Goal: Transaction & Acquisition: Download file/media

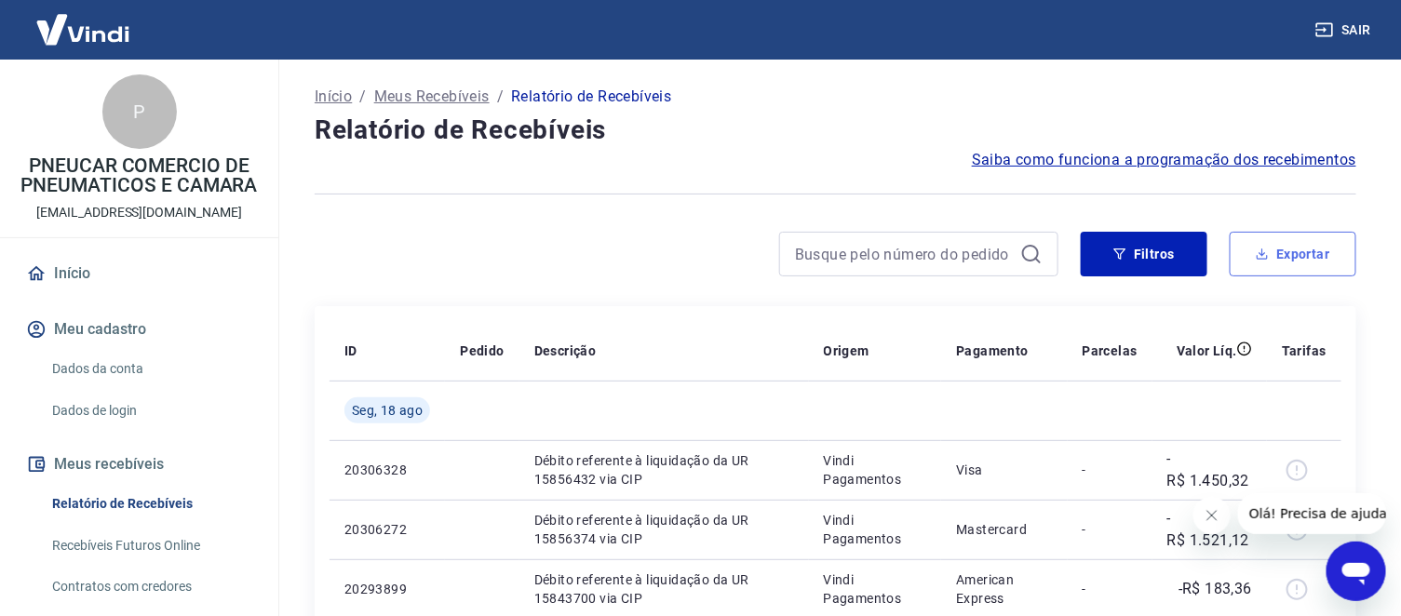
click at [1286, 256] on button "Exportar" at bounding box center [1293, 254] width 127 height 45
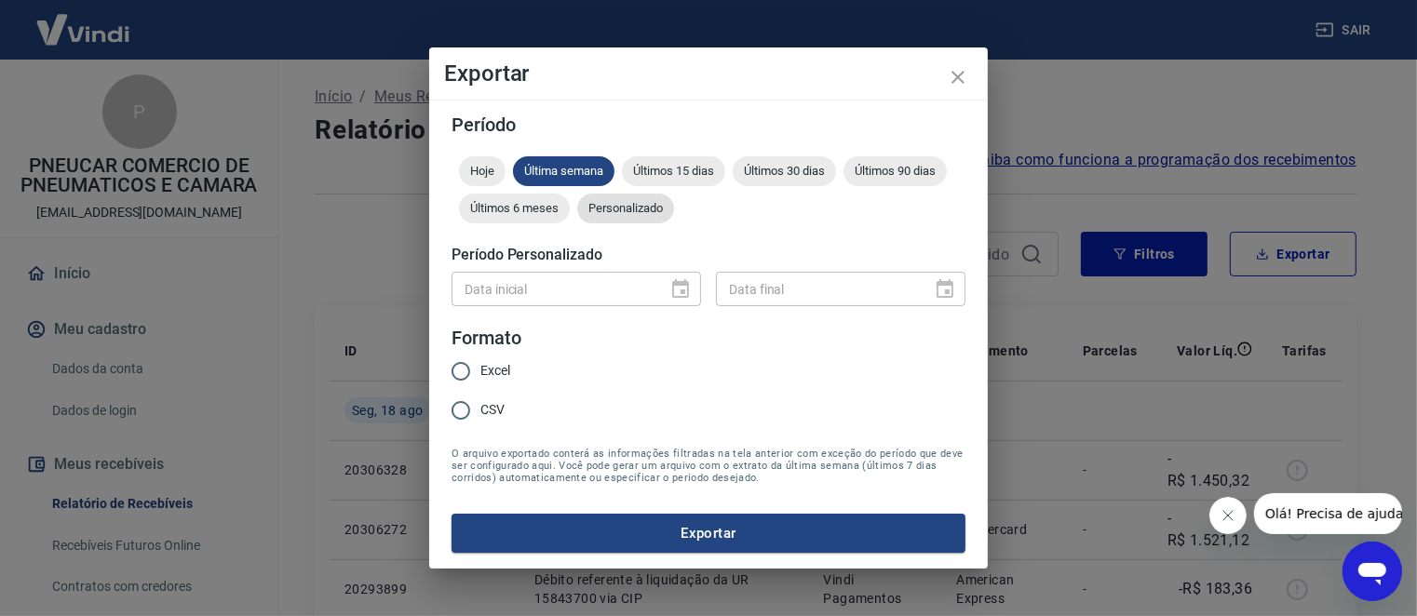
click at [634, 205] on span "Personalizado" at bounding box center [625, 208] width 97 height 14
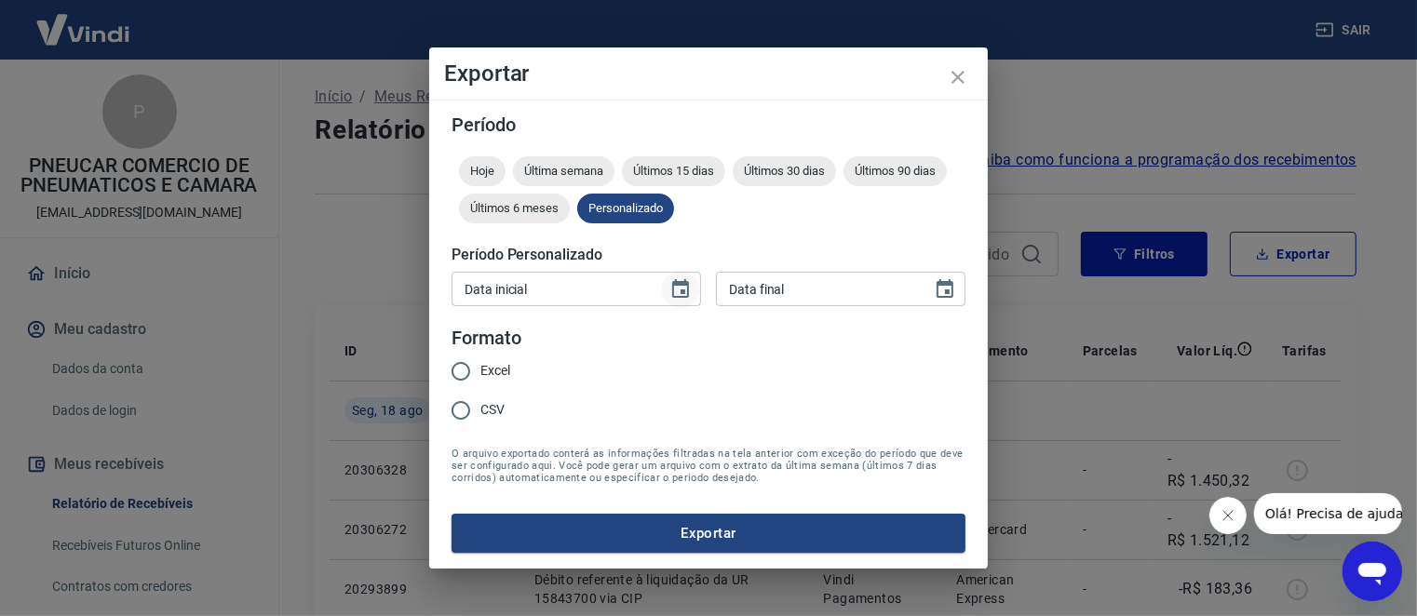
click at [673, 285] on icon "Choose date" at bounding box center [680, 288] width 17 height 19
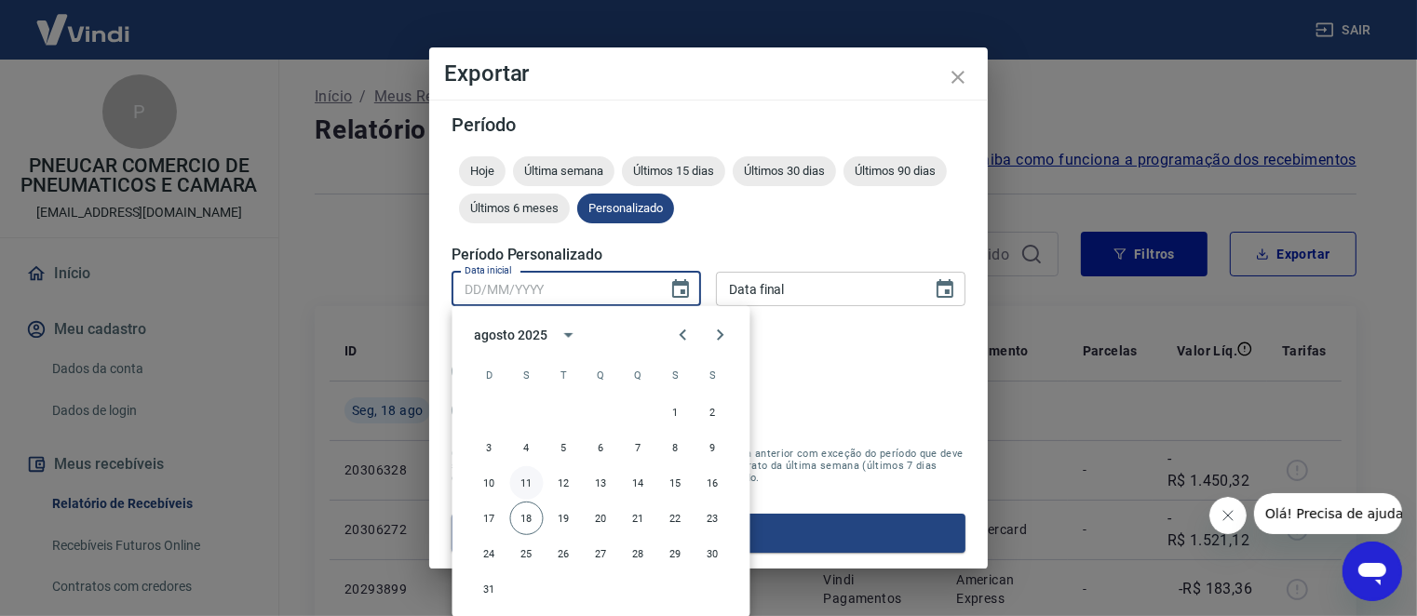
click at [529, 482] on button "11" at bounding box center [527, 483] width 34 height 34
type input "11/08/2025"
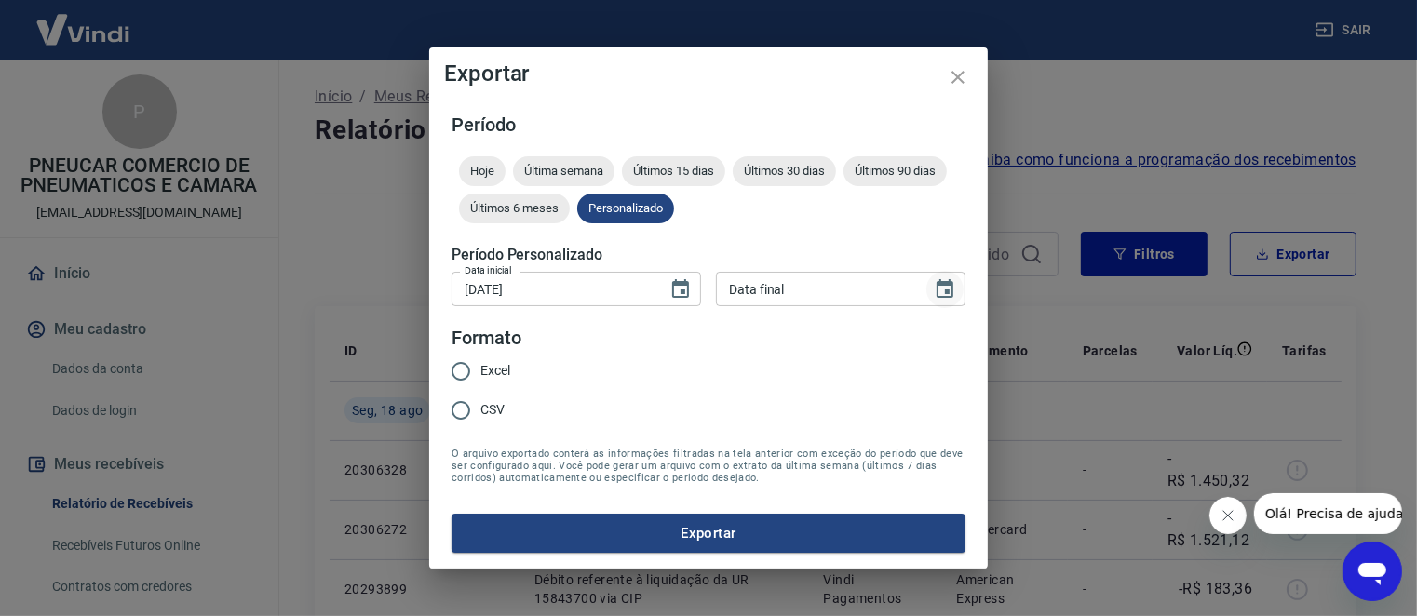
click at [940, 289] on icon "Choose date" at bounding box center [945, 289] width 22 height 22
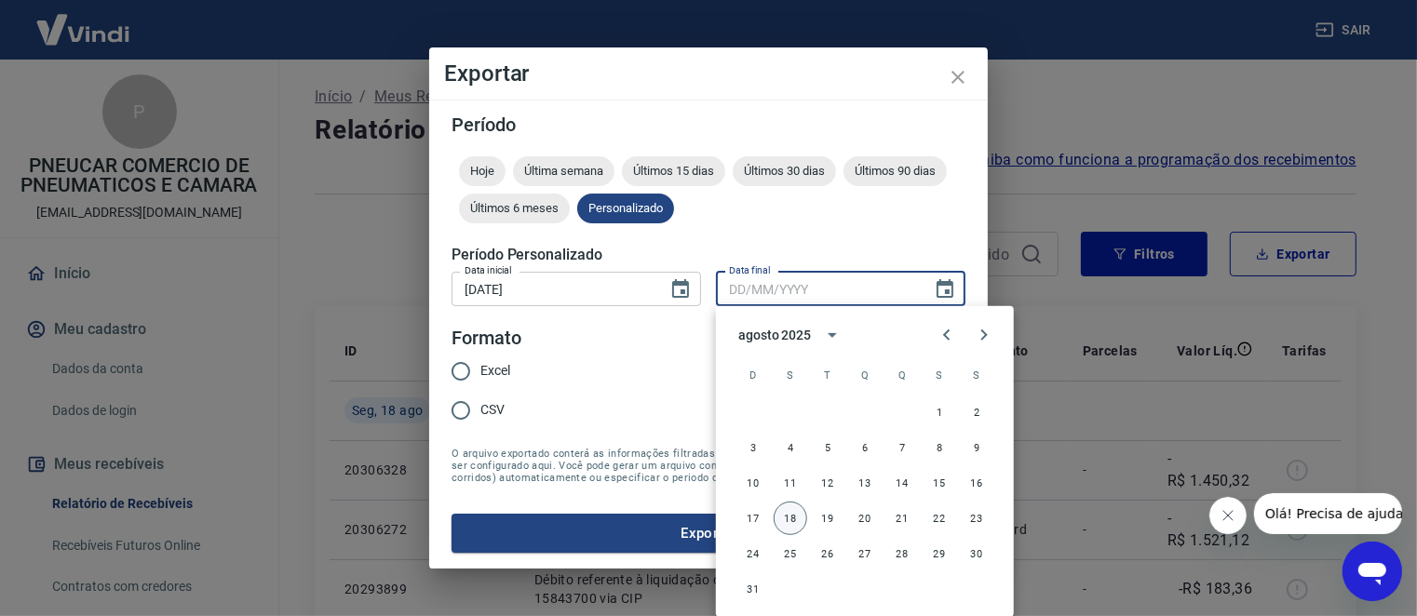
click at [784, 521] on button "18" at bounding box center [790, 519] width 34 height 34
type input "18/08/2025"
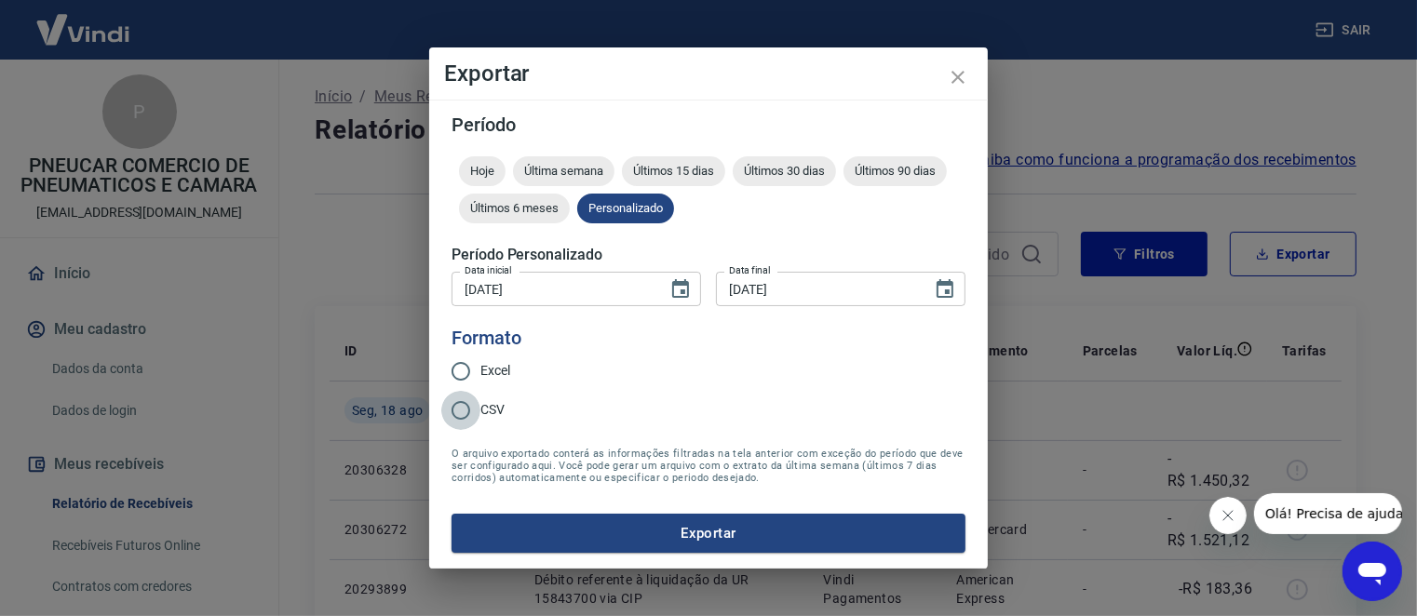
click at [478, 414] on input "CSV" at bounding box center [460, 410] width 39 height 39
radio input "true"
click at [708, 531] on button "Exportar" at bounding box center [708, 533] width 514 height 39
